Goal: Obtain resource: Obtain resource

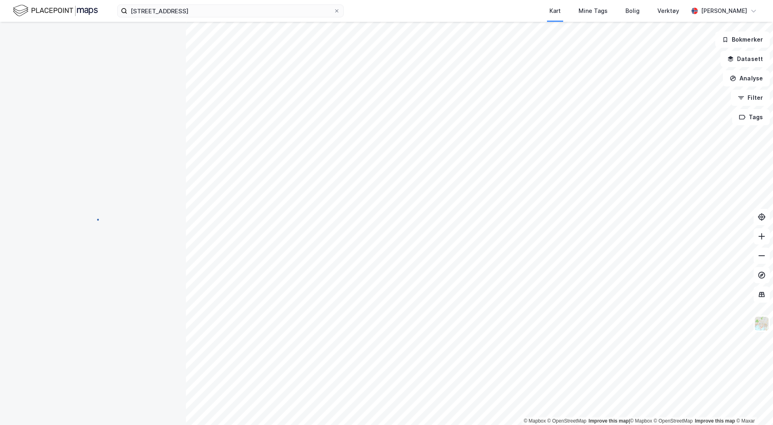
scroll to position [81, 0]
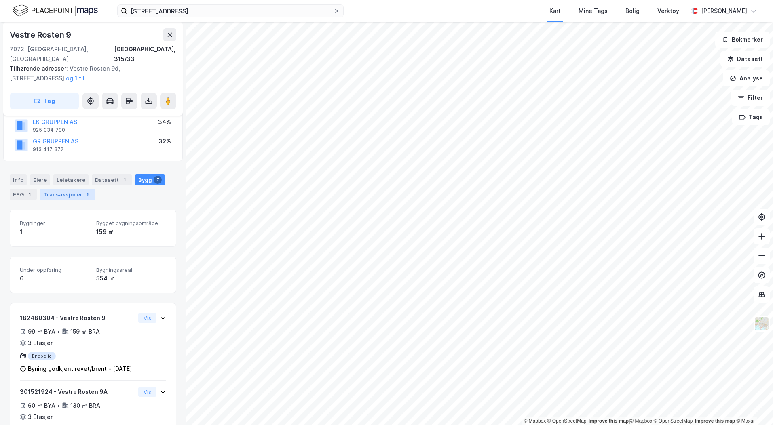
click at [84, 190] on div "6" at bounding box center [88, 194] width 8 height 8
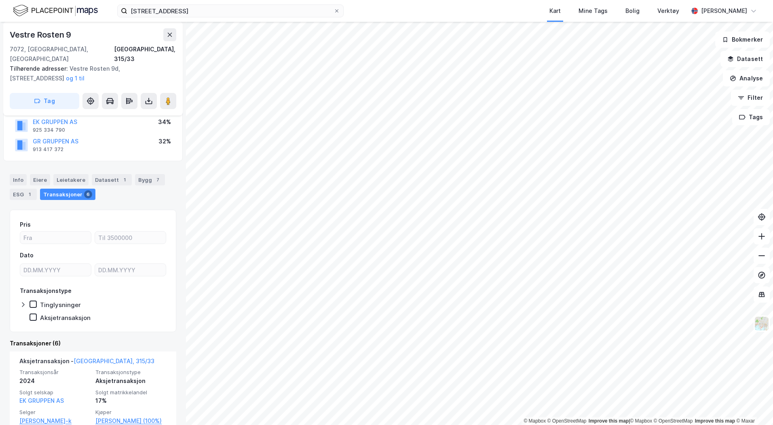
scroll to position [202, 0]
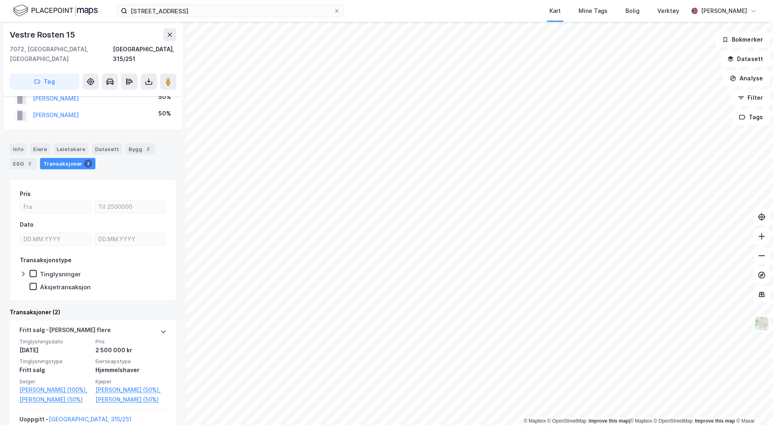
scroll to position [40, 0]
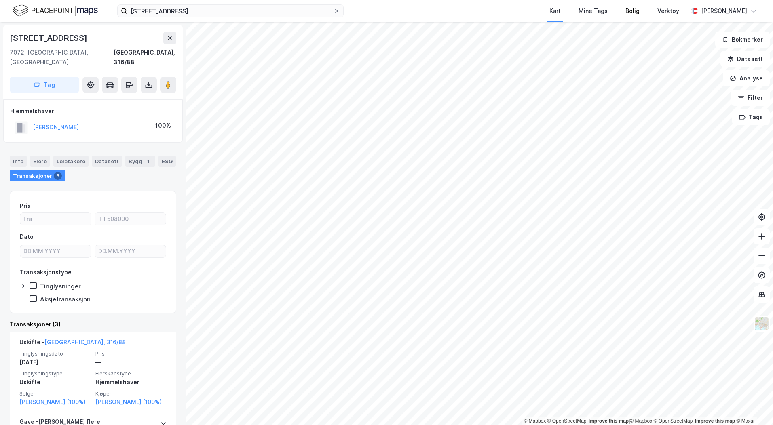
click at [642, 18] on div "Bolig" at bounding box center [632, 11] width 32 height 22
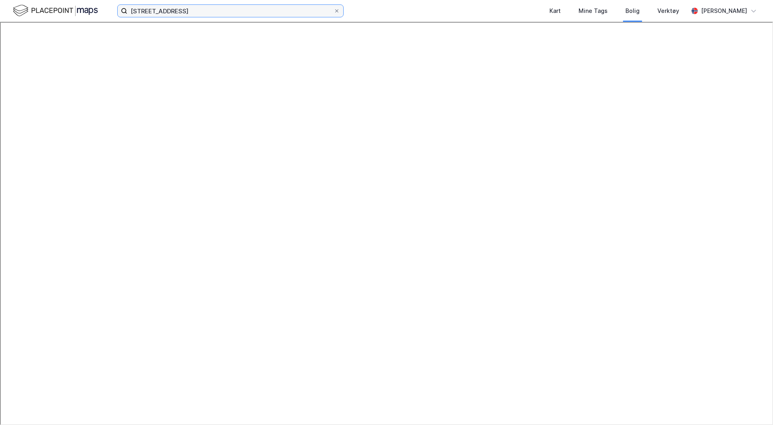
click at [157, 12] on input "[STREET_ADDRESS]" at bounding box center [230, 11] width 206 height 12
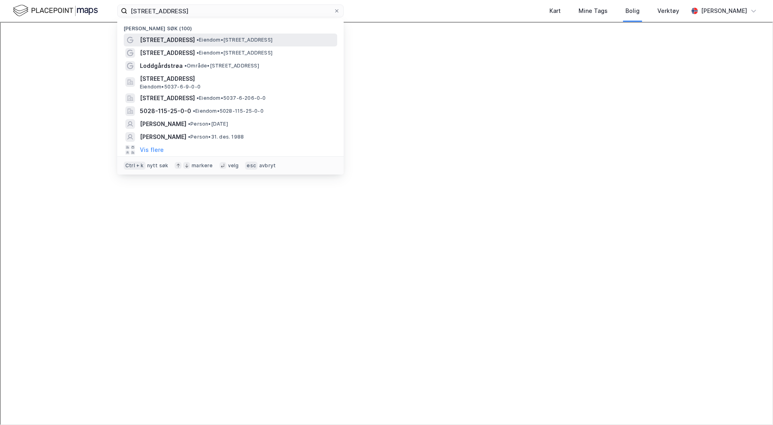
click at [159, 38] on span "[STREET_ADDRESS]" at bounding box center [167, 40] width 55 height 10
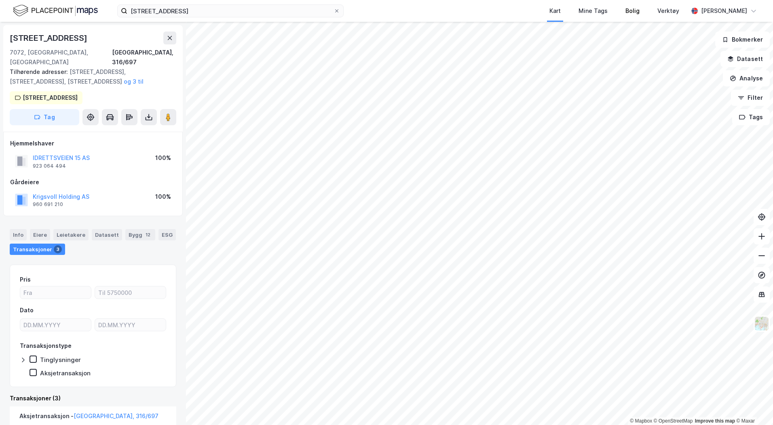
click at [648, 18] on div "Bolig" at bounding box center [632, 11] width 32 height 22
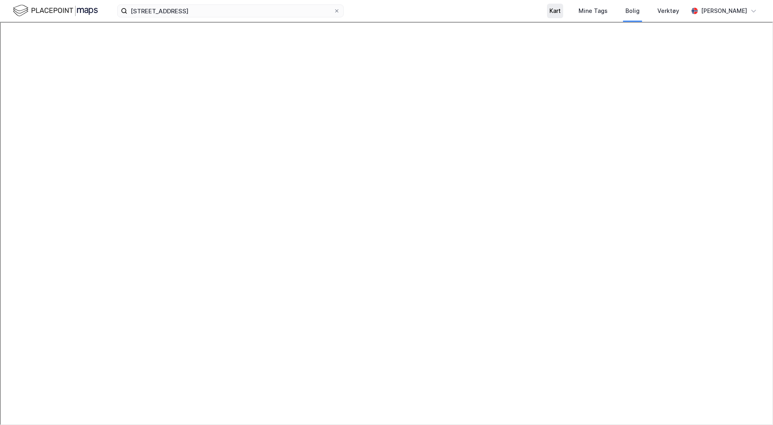
click at [563, 13] on div "Kart" at bounding box center [555, 11] width 16 height 15
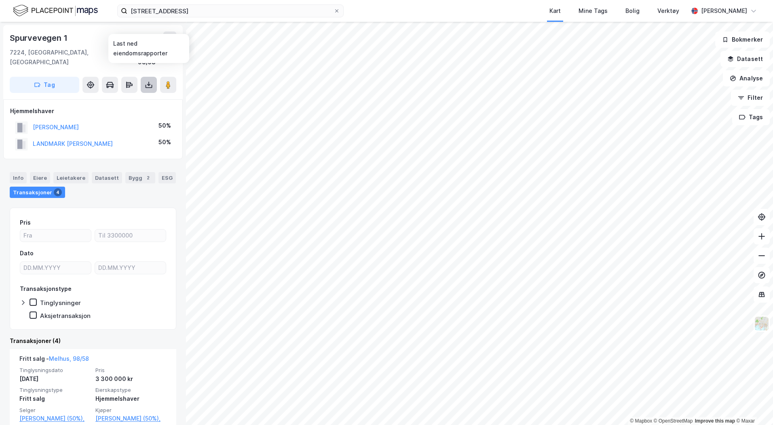
click at [149, 81] on icon at bounding box center [149, 85] width 8 height 8
click at [125, 95] on div "Last ned grunnbok" at bounding box center [114, 101] width 86 height 13
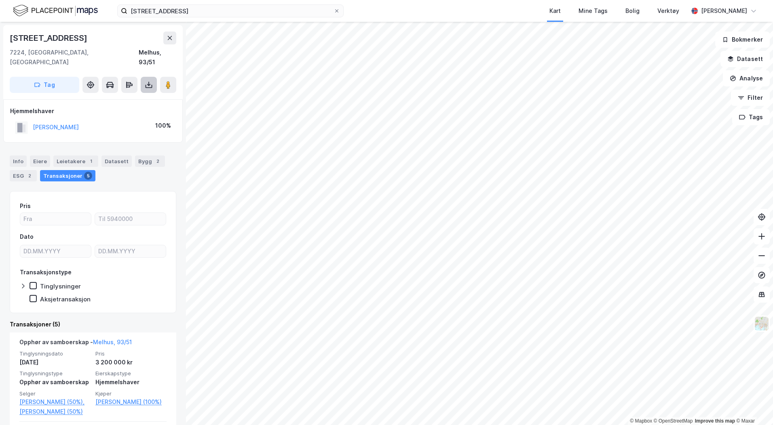
click at [145, 79] on button at bounding box center [149, 85] width 16 height 16
click at [145, 95] on div "Last ned grunnbok" at bounding box center [114, 101] width 86 height 13
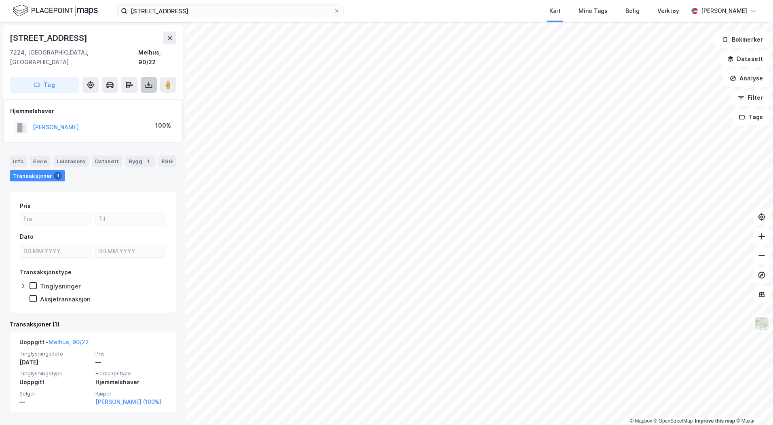
click at [150, 85] on icon at bounding box center [148, 86] width 7 height 3
click at [143, 95] on div "Last ned grunnbok" at bounding box center [114, 101] width 86 height 13
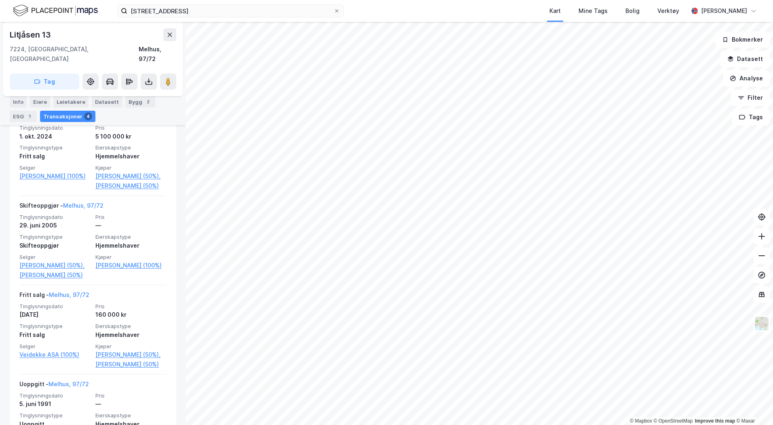
scroll to position [281, 0]
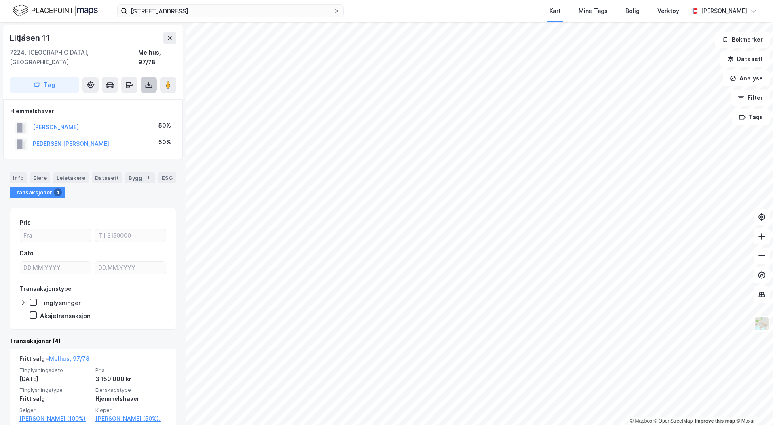
click at [150, 85] on icon at bounding box center [148, 86] width 7 height 3
click at [140, 95] on div "Last ned grunnbok" at bounding box center [114, 101] width 86 height 13
